Goal: Navigation & Orientation: Find specific page/section

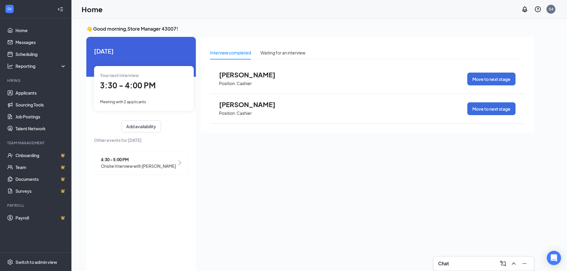
click at [104, 53] on span "Today" at bounding box center [141, 50] width 94 height 9
click at [113, 100] on span "Meeting with 2 applicants" at bounding box center [123, 101] width 46 height 5
